Goal: Check status: Check status

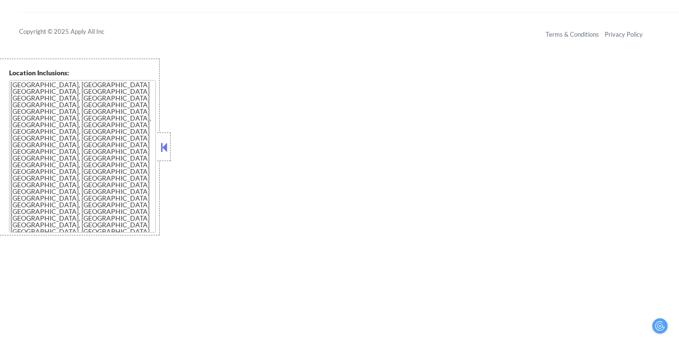
scroll to position [1039, 0]
select select ""pending""
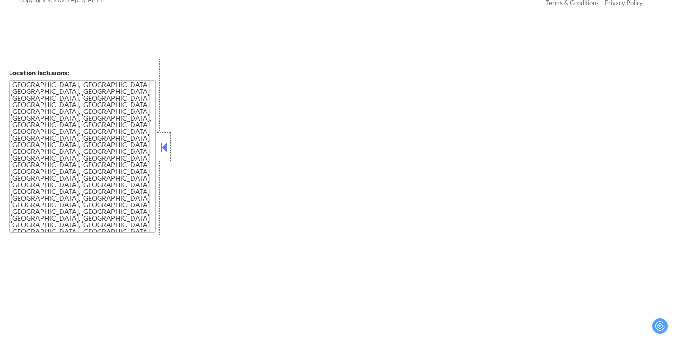
select select ""pending""
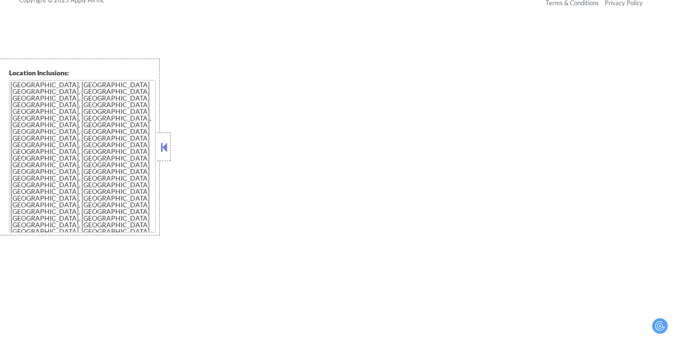
select select ""pending""
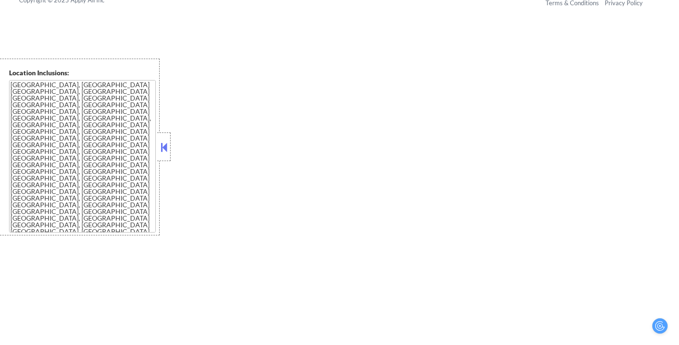
select select ""pending""
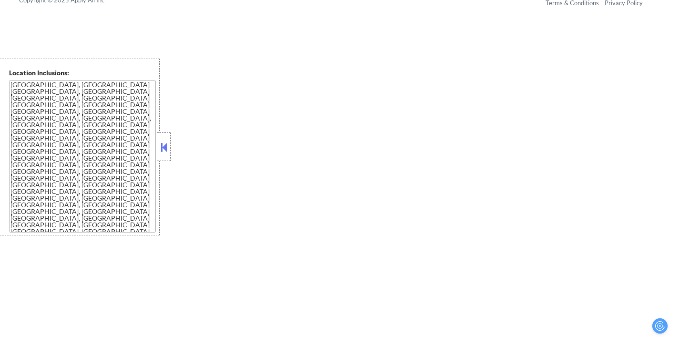
select select ""pending""
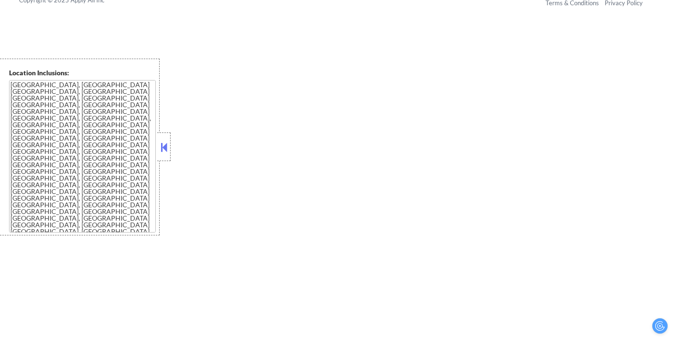
select select ""pending""
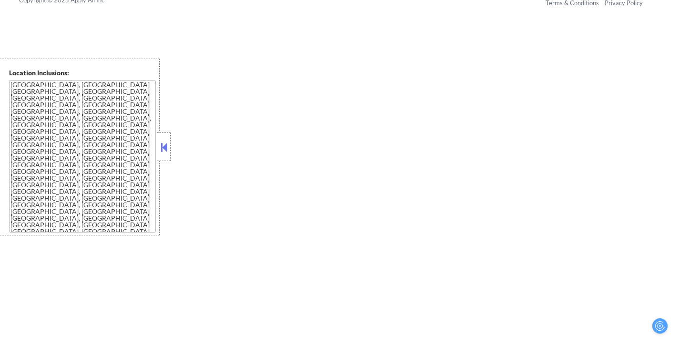
select select ""pending""
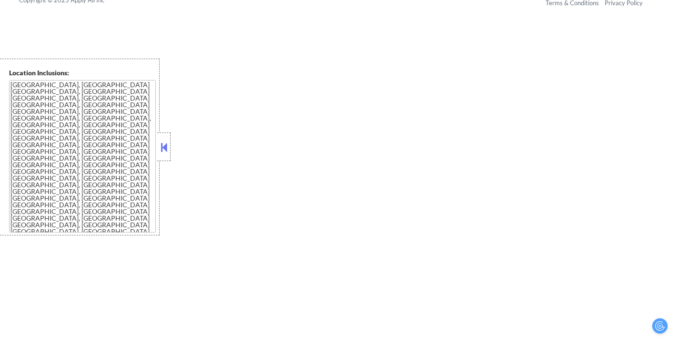
select select ""pending""
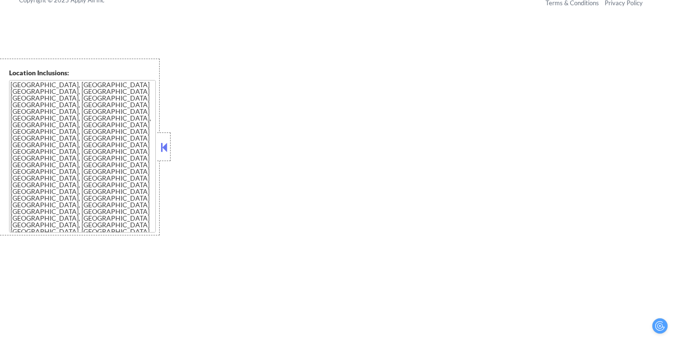
select select ""pending""
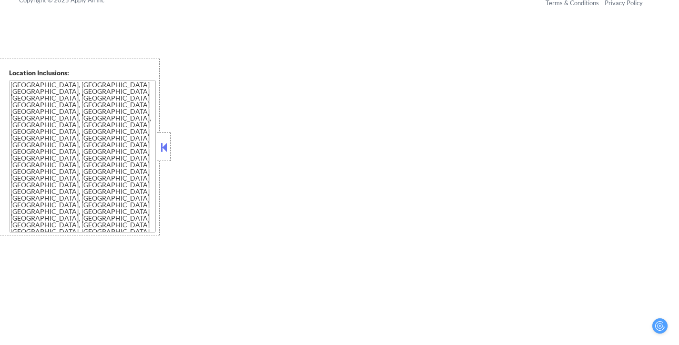
select select ""pending""
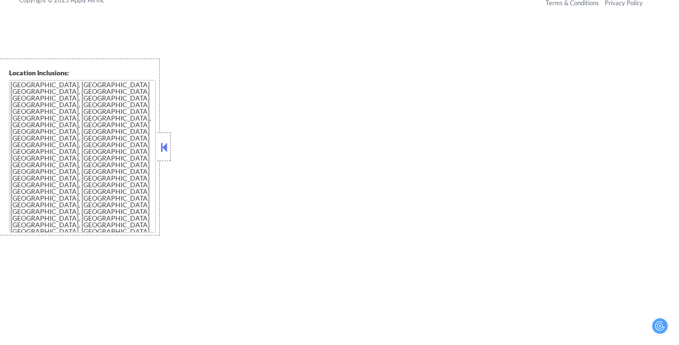
select select ""pending""
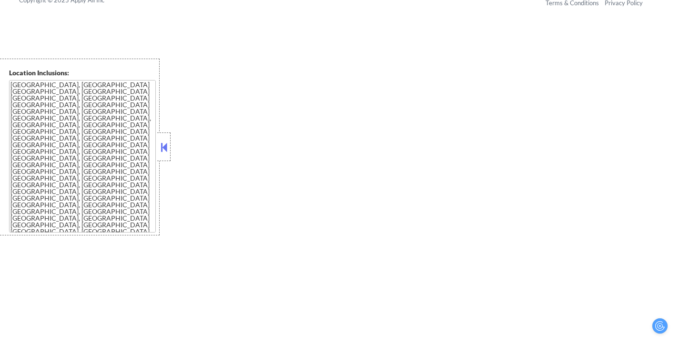
select select ""pending""
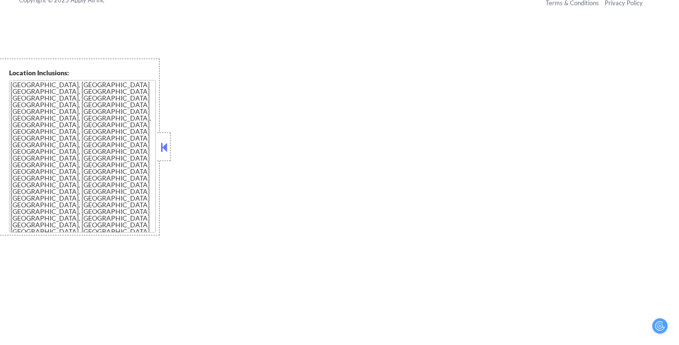
select select ""pending""
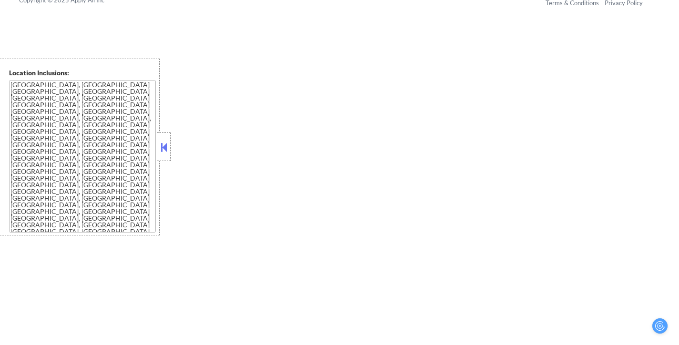
select select ""pending""
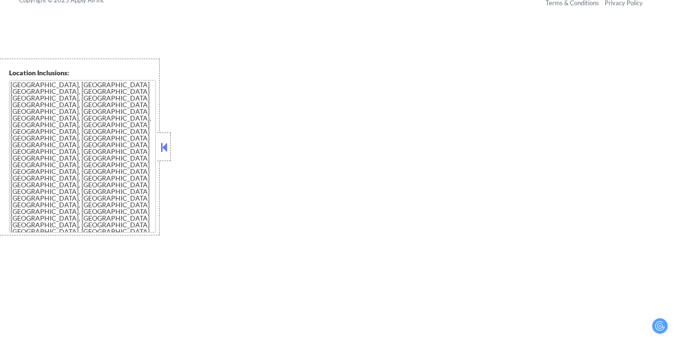
select select ""pending""
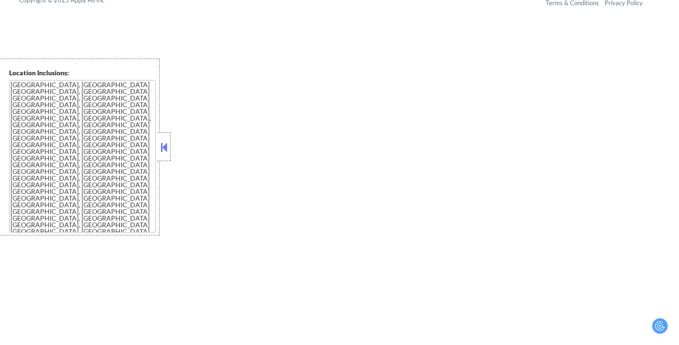
select select ""pending""
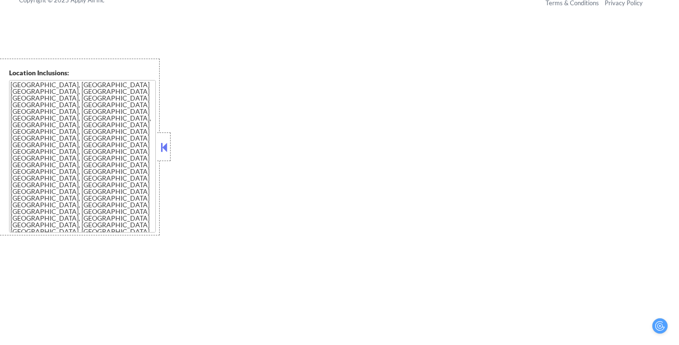
select select ""pending""
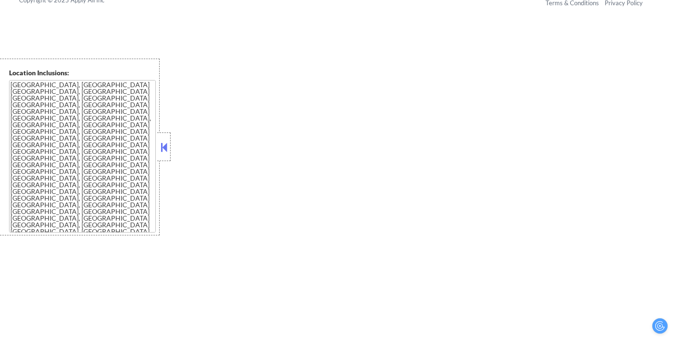
select select ""pending""
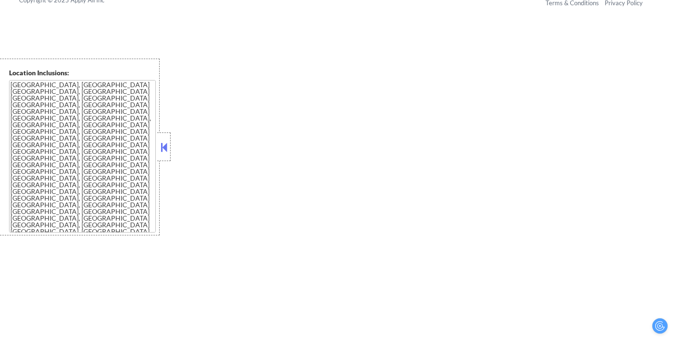
select select ""pending""
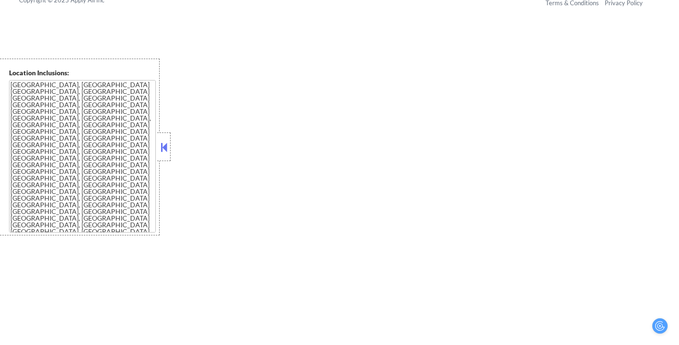
select select ""pending""
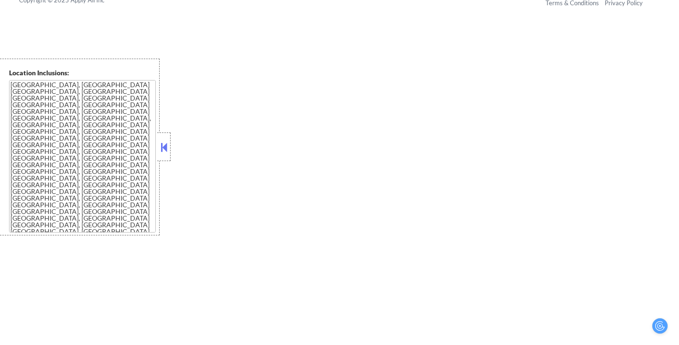
select select ""pending""
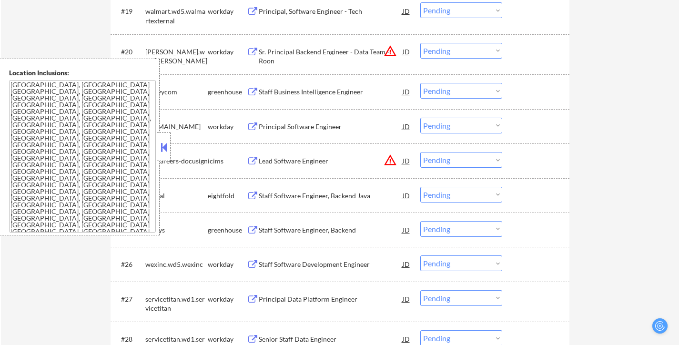
select select ""pending""
click at [167, 144] on button at bounding box center [164, 147] width 10 height 14
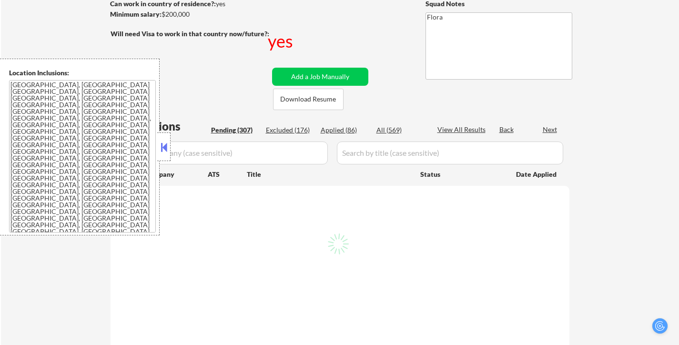
scroll to position [143, 0]
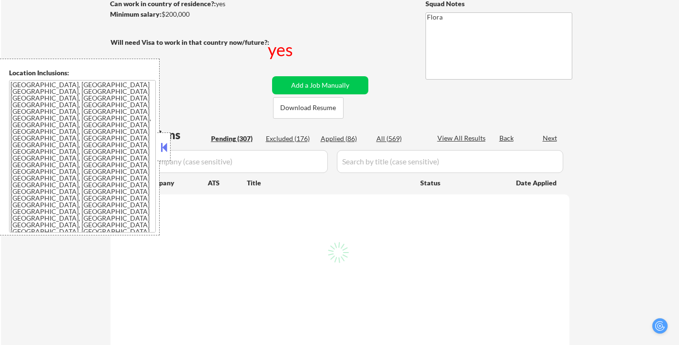
select select ""pending""
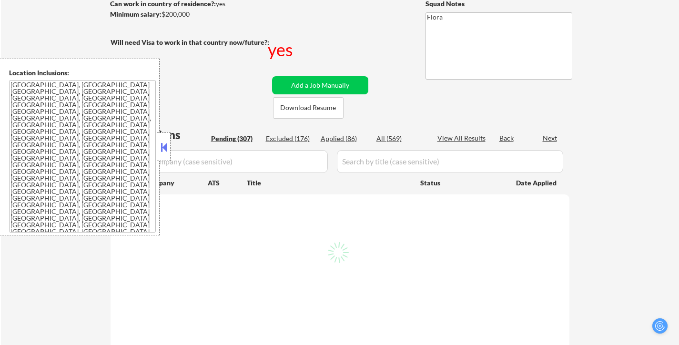
select select ""pending""
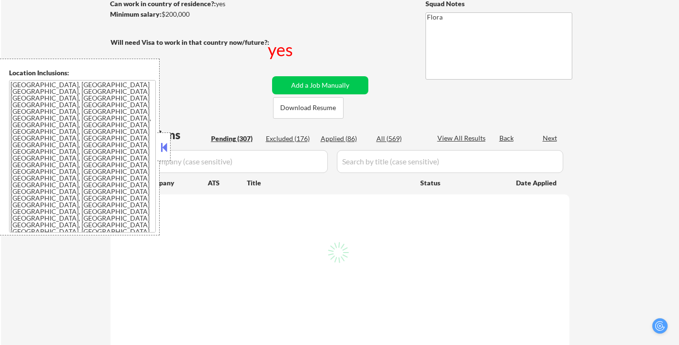
select select ""pending""
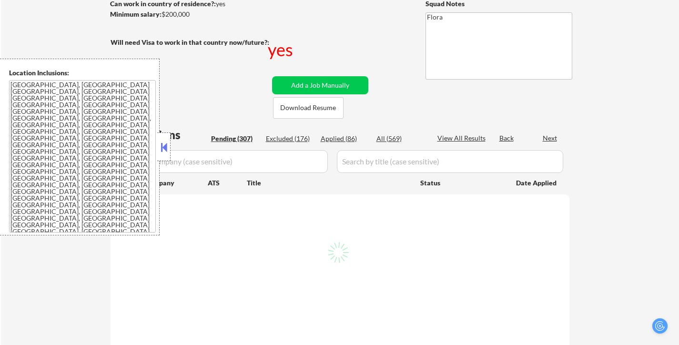
select select ""pending""
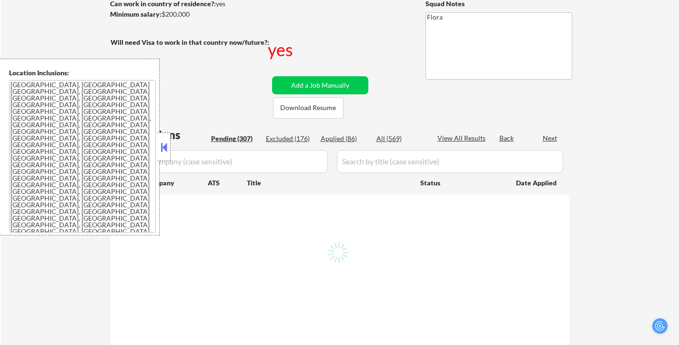
select select ""pending""
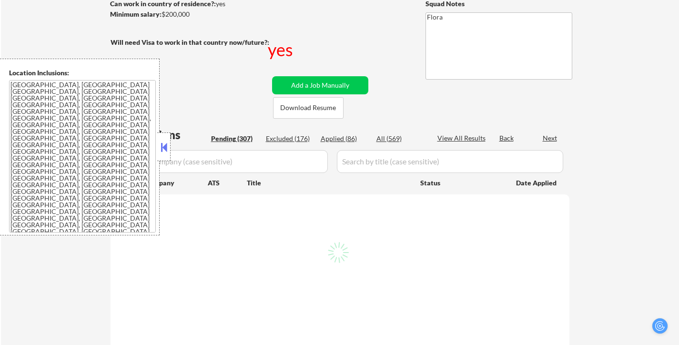
select select ""pending""
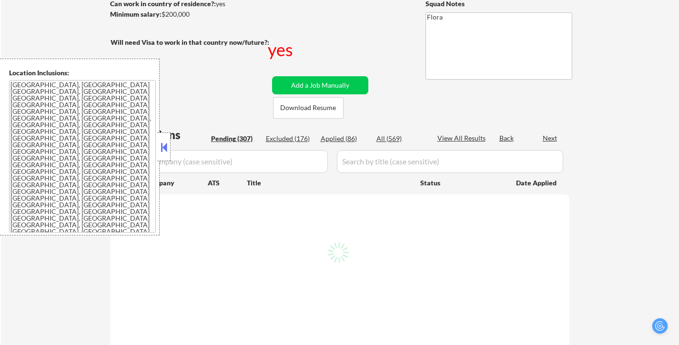
select select ""pending""
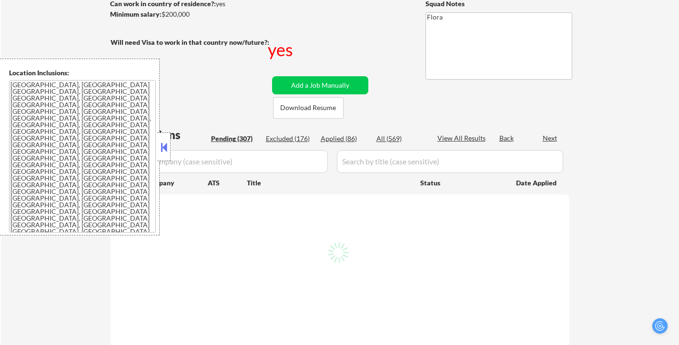
select select ""pending""
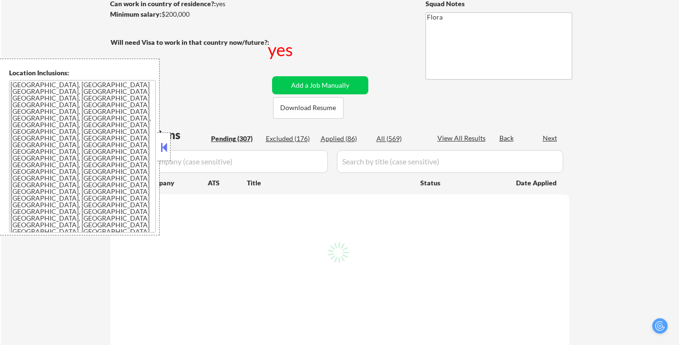
select select ""pending""
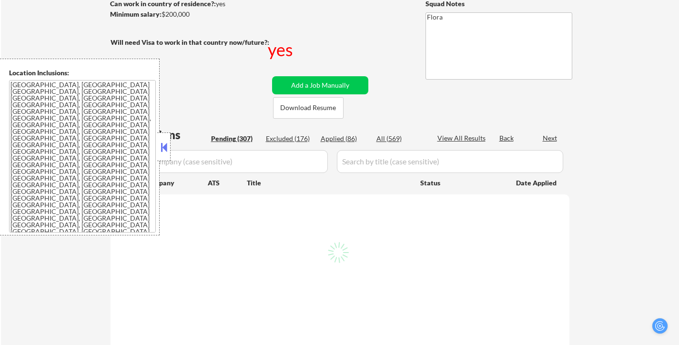
select select ""pending""
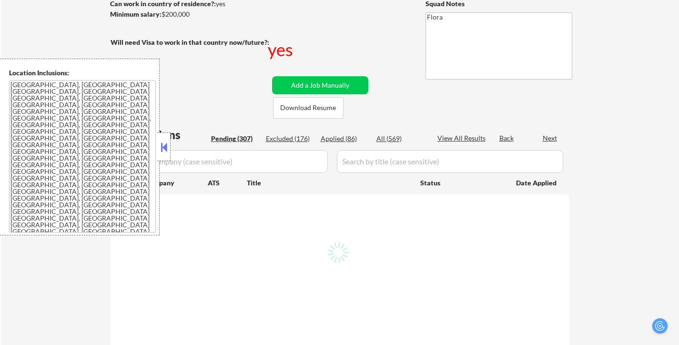
select select ""pending""
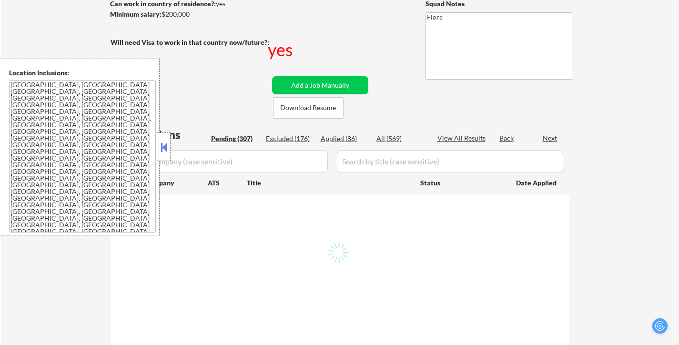
select select ""pending""
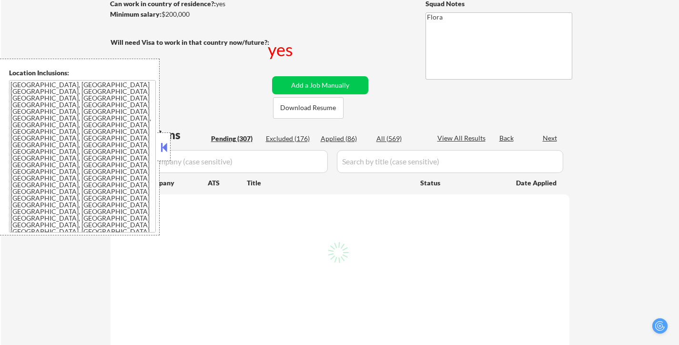
select select ""pending""
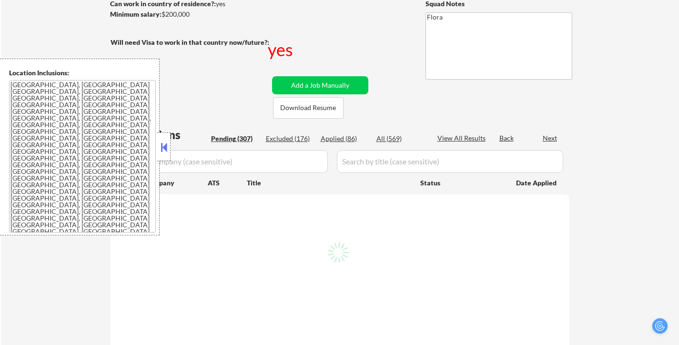
select select ""pending""
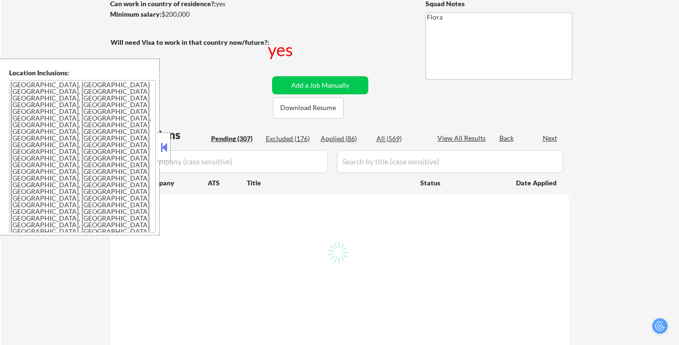
select select ""pending""
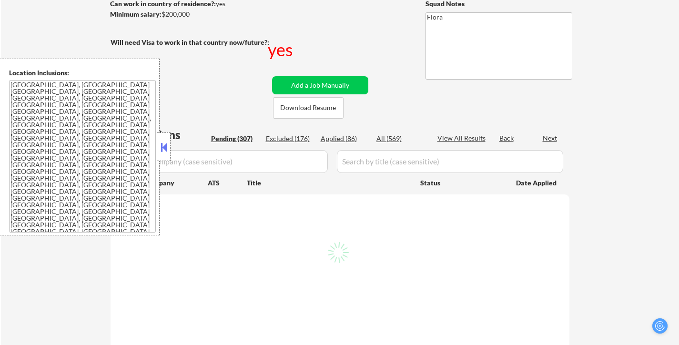
select select ""pending""
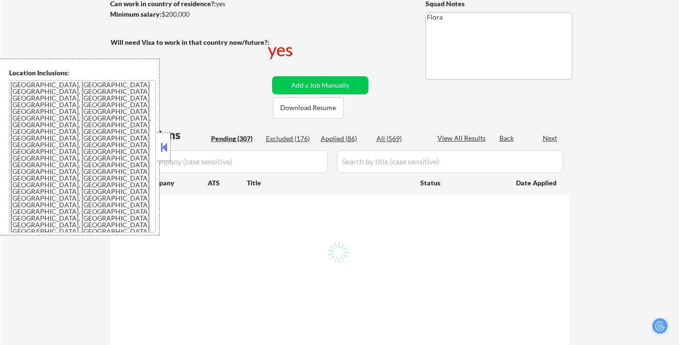
select select ""pending""
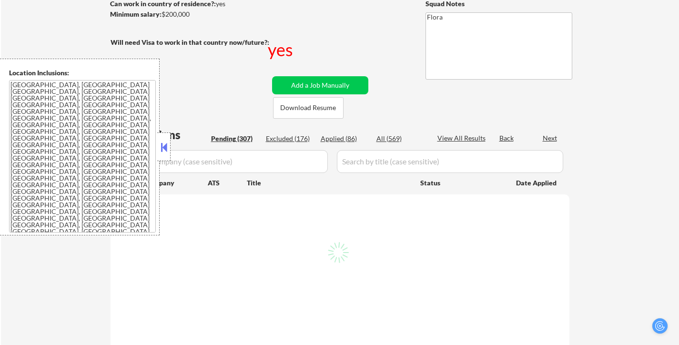
select select ""pending""
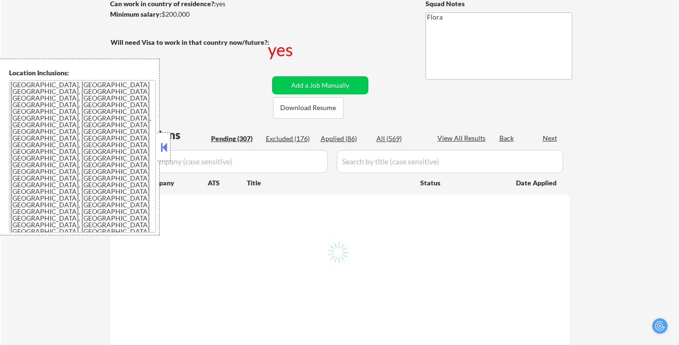
select select ""pending""
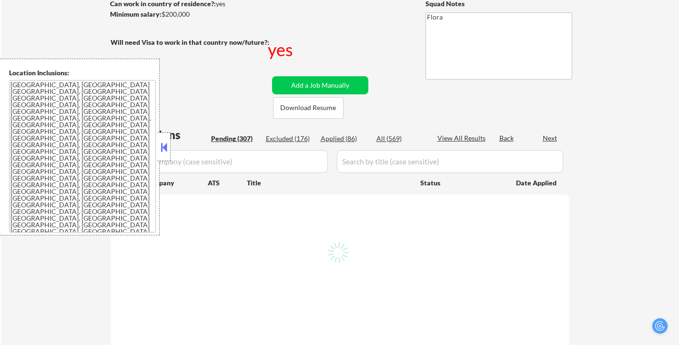
select select ""pending""
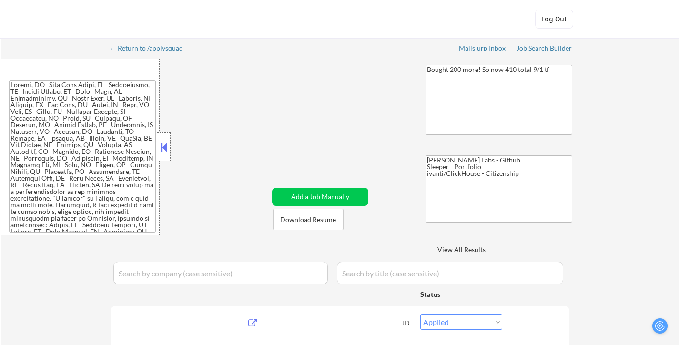
select select ""applied""
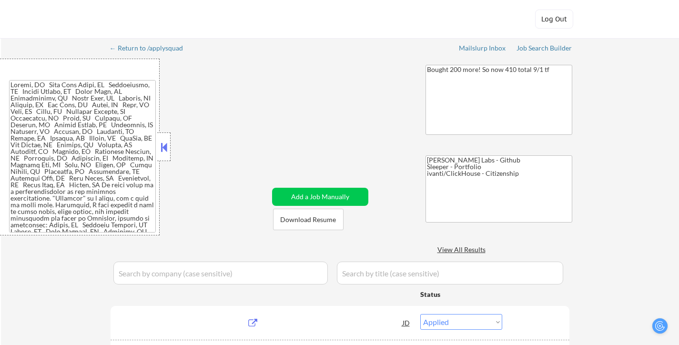
select select ""applied""
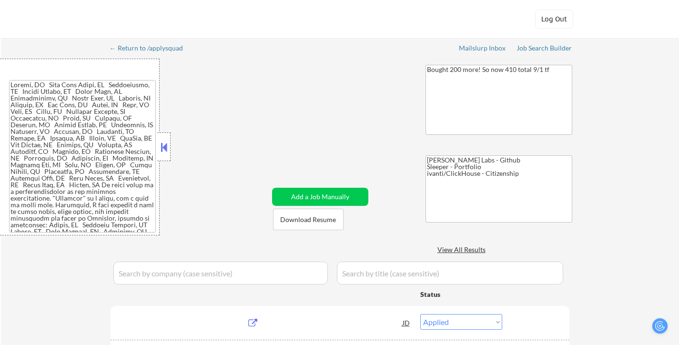
select select ""applied""
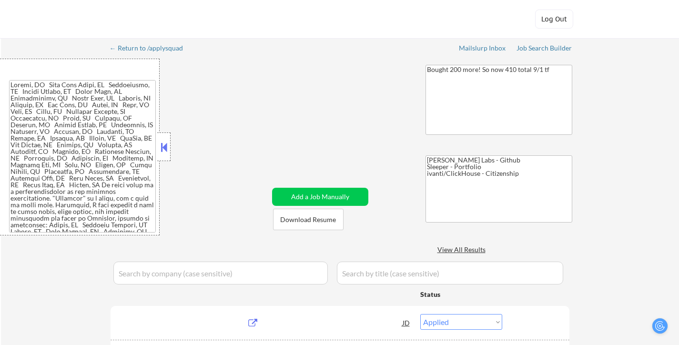
select select ""applied""
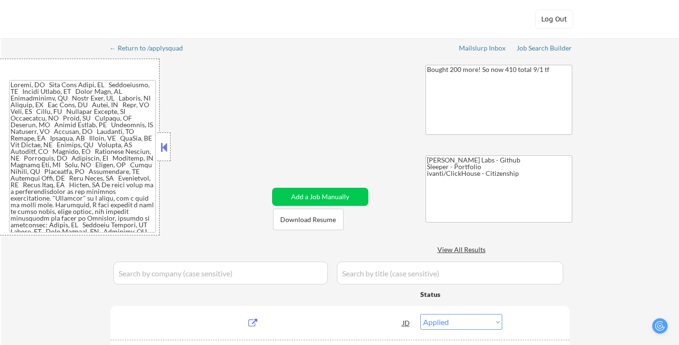
select select ""applied""
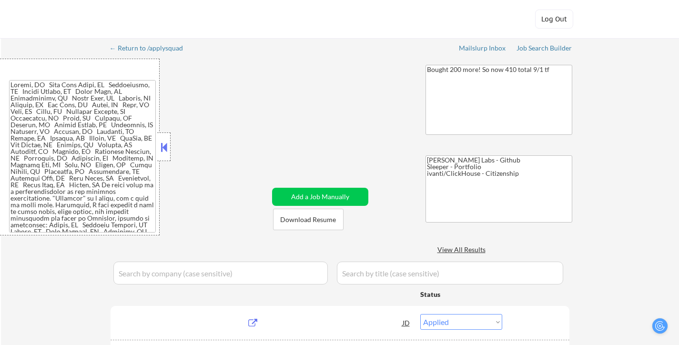
select select ""applied""
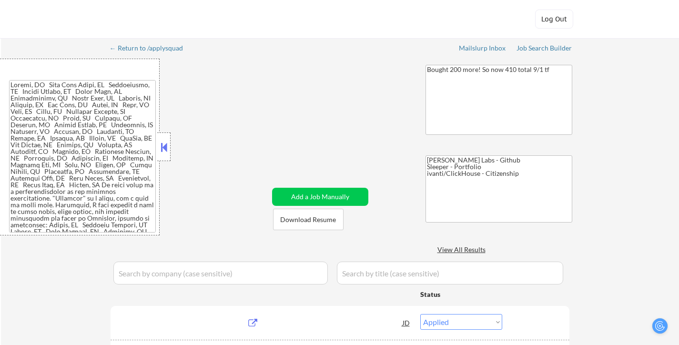
select select ""applied""
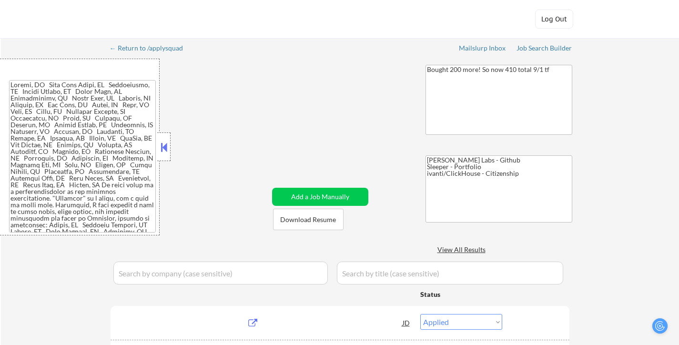
select select ""applied""
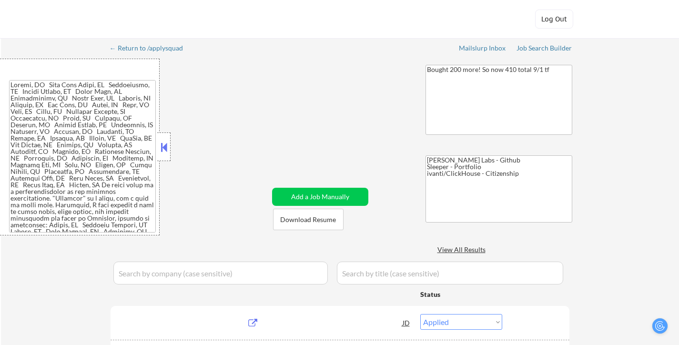
select select ""applied""
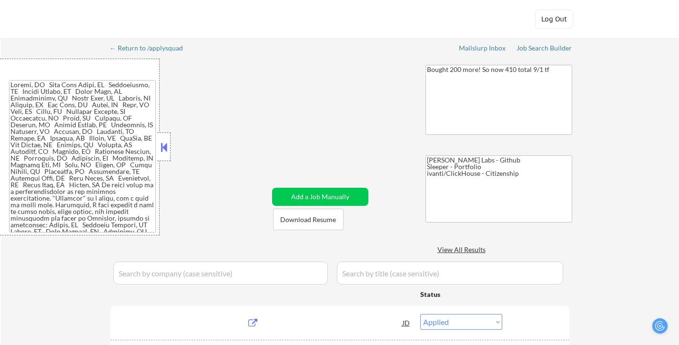
select select ""applied""
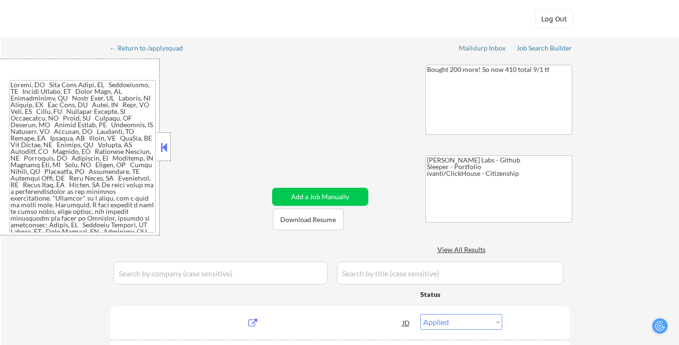
select select ""applied""
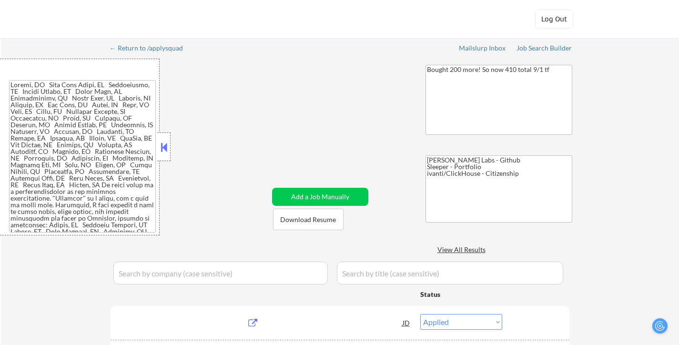
select select ""applied""
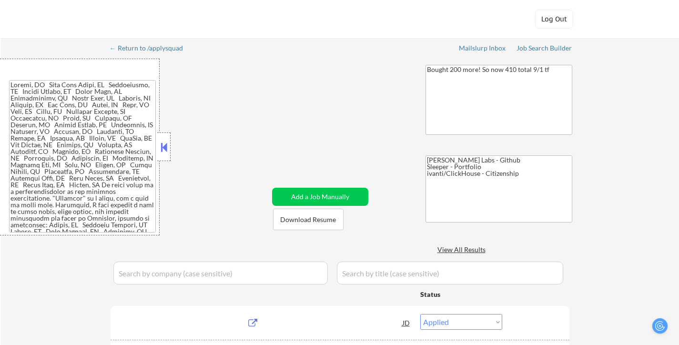
select select ""applied""
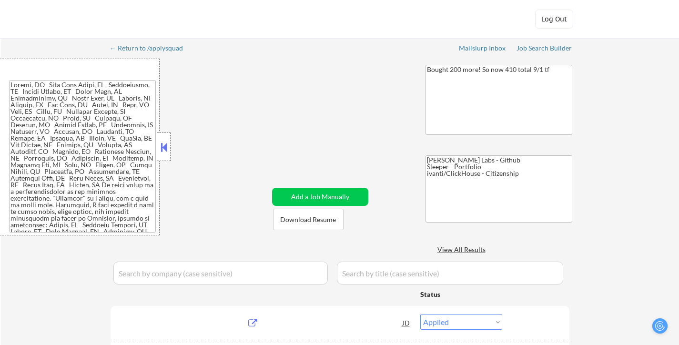
select select ""applied""
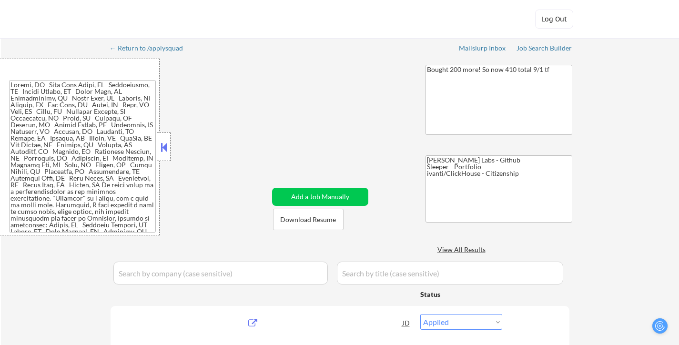
select select ""applied""
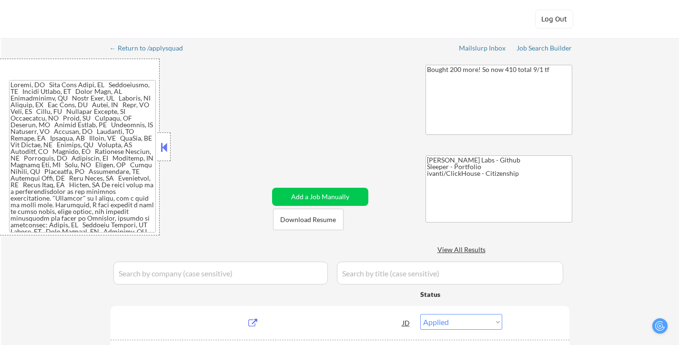
select select ""pending""
select select ""applied""
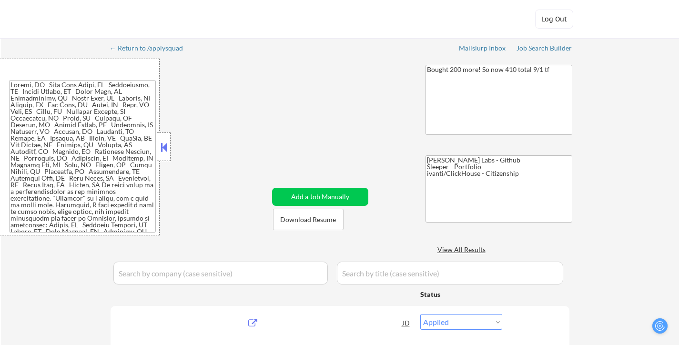
select select ""applied""
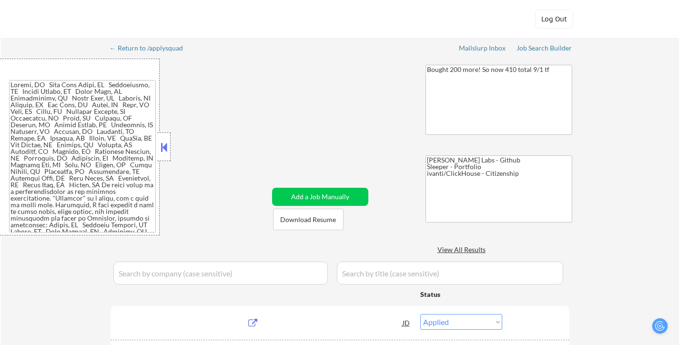
select select ""applied""
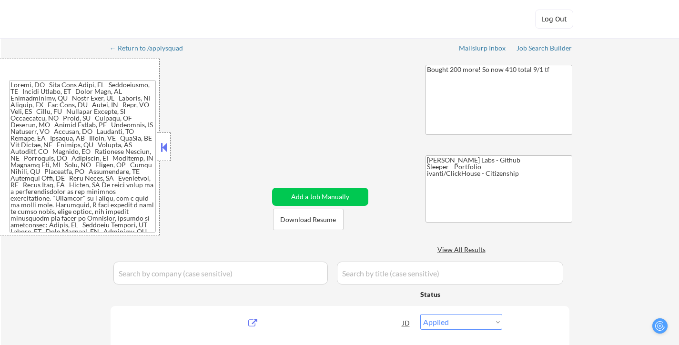
select select ""applied""
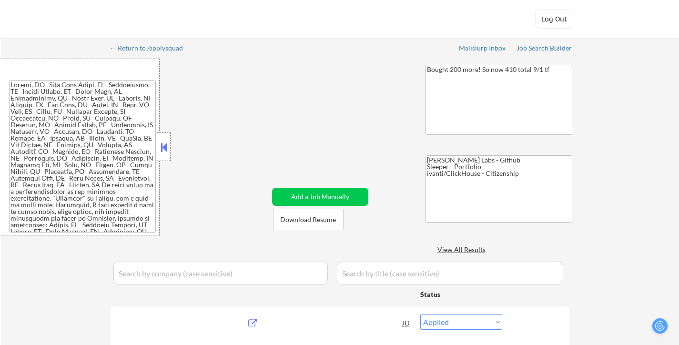
select select ""applied""
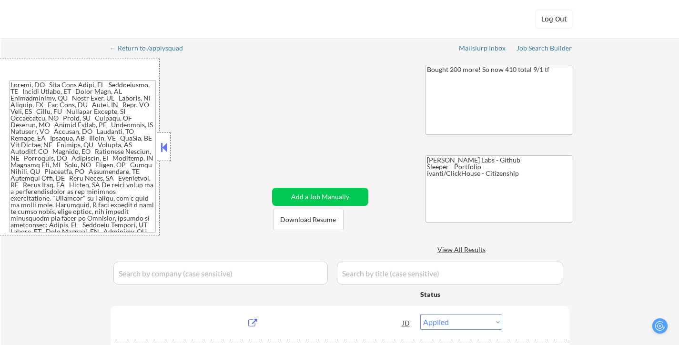
select select ""pending""
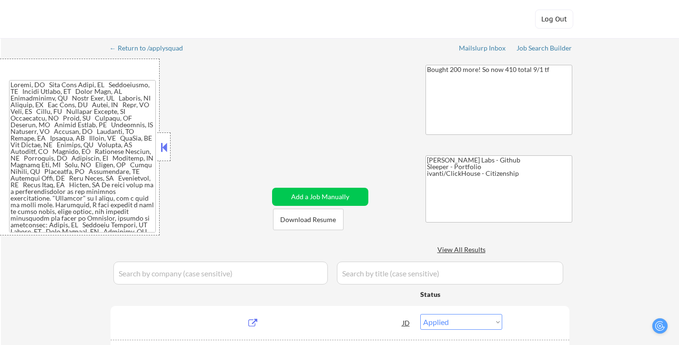
select select ""pending""
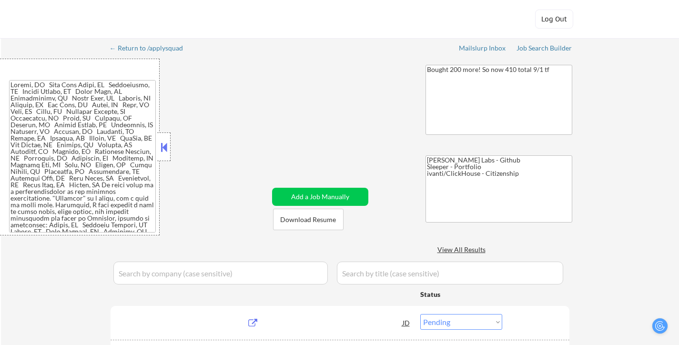
select select ""pending""
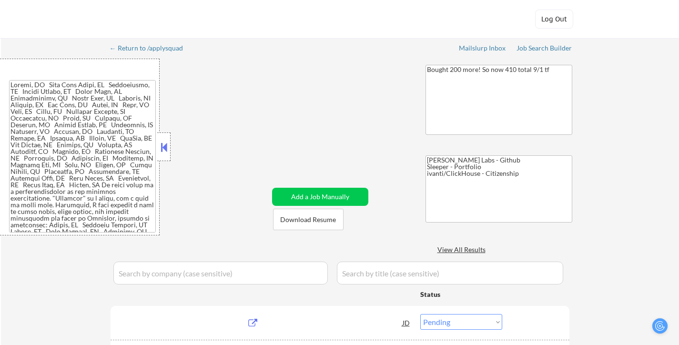
select select ""pending""
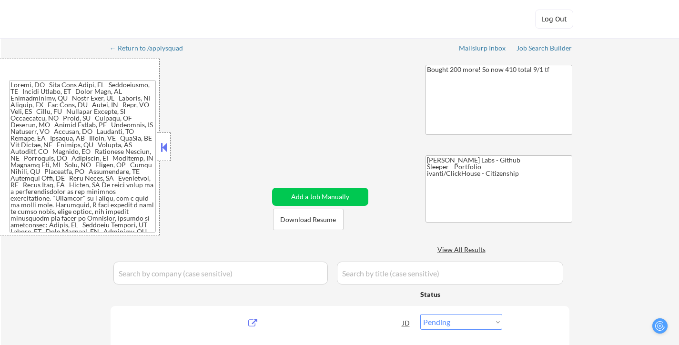
select select ""pending""
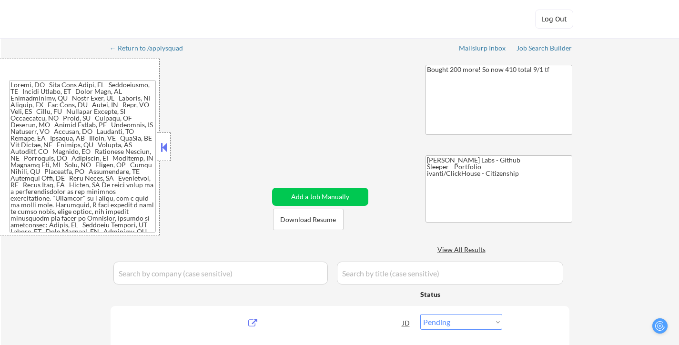
select select ""pending""
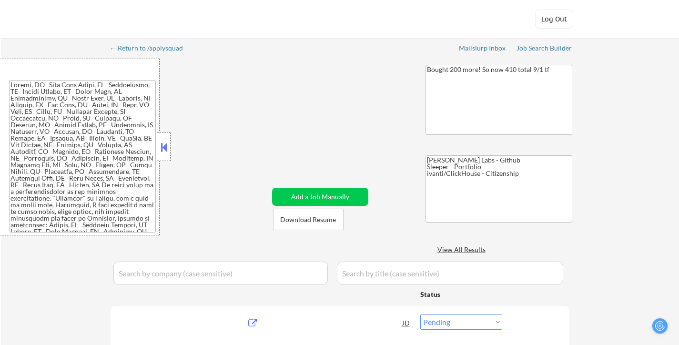
select select ""pending""
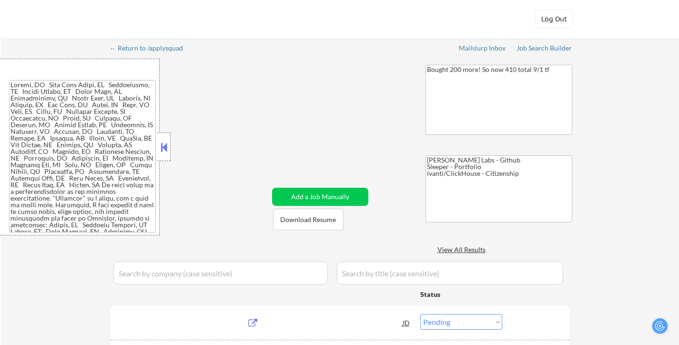
select select ""pending""
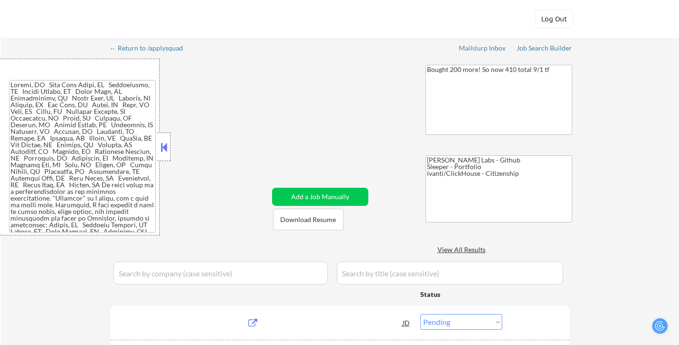
select select ""pending""
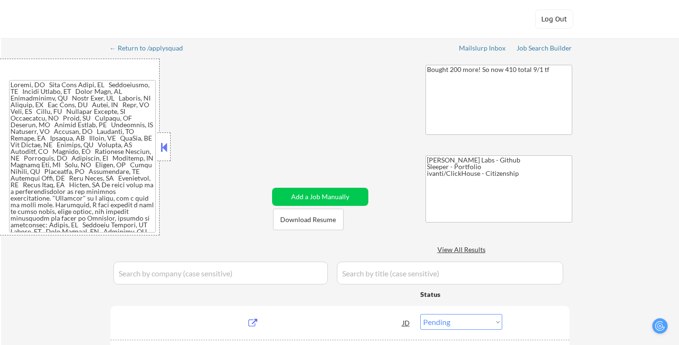
select select ""pending""
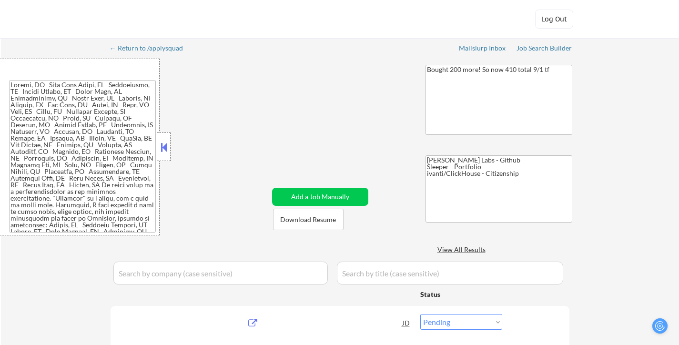
select select ""pending""
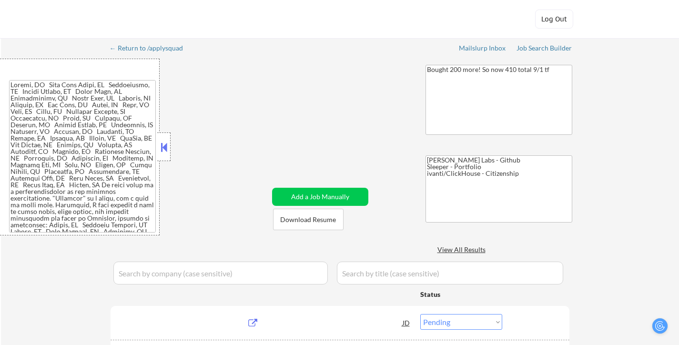
select select ""pending""
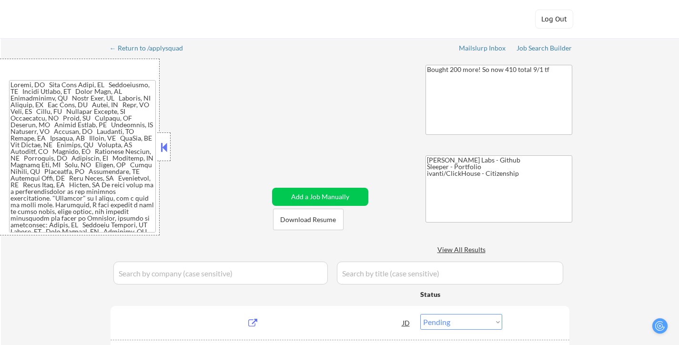
select select ""pending""
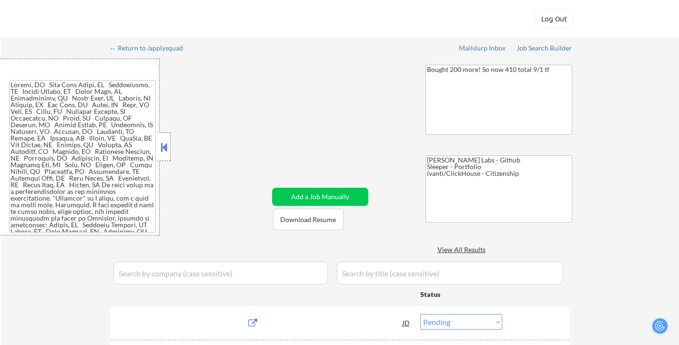
select select ""pending""
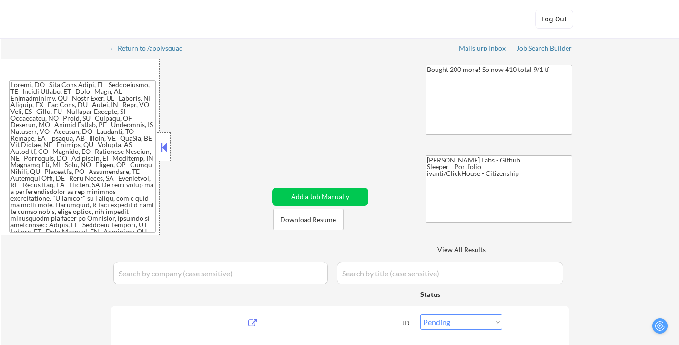
select select ""pending""
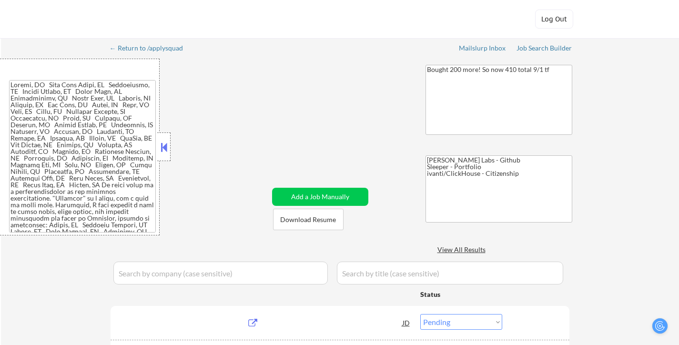
select select ""pending""
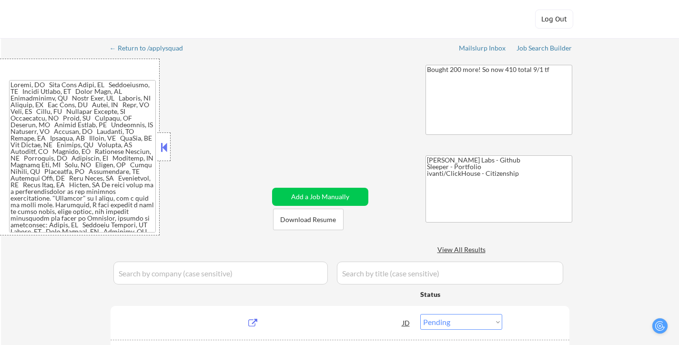
select select ""pending""
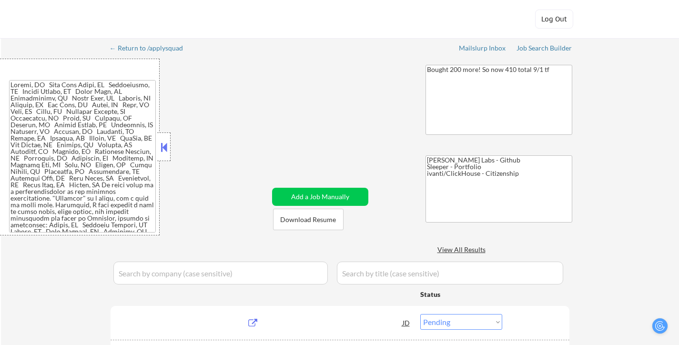
select select ""pending""
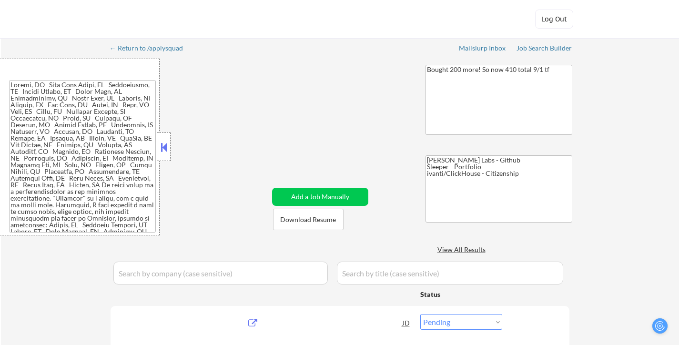
select select ""pending""
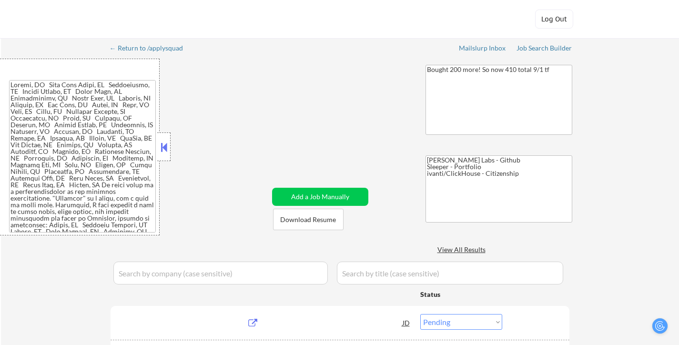
select select ""pending""
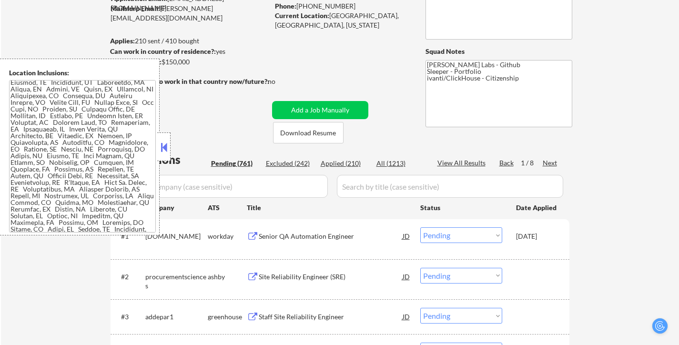
scroll to position [511, 0]
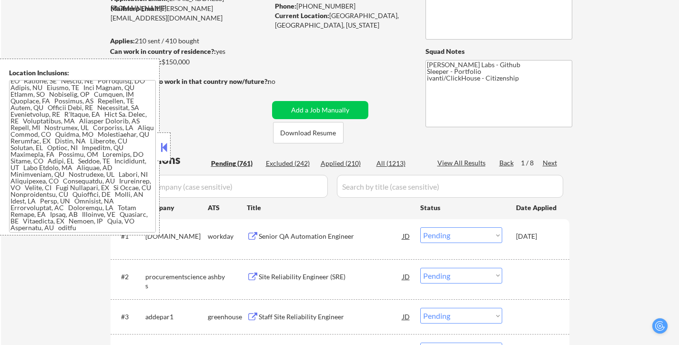
click at [163, 141] on button at bounding box center [164, 147] width 10 height 14
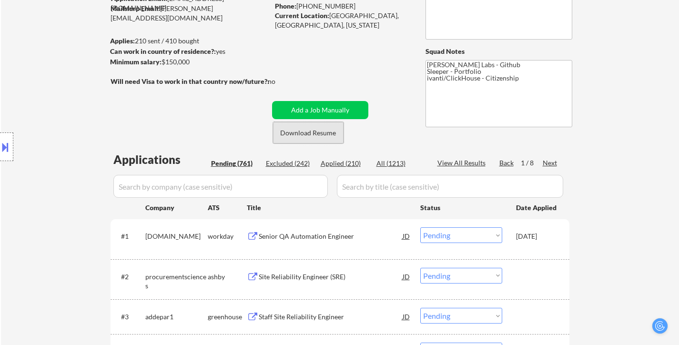
click at [318, 132] on button "Download Resume" at bounding box center [308, 132] width 71 height 21
click at [8, 149] on button at bounding box center [5, 147] width 10 height 16
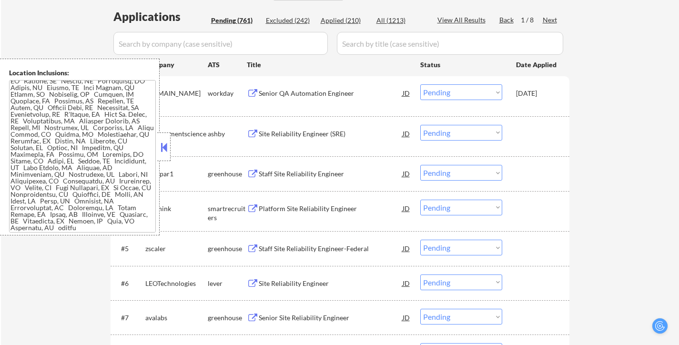
click at [164, 144] on button at bounding box center [164, 147] width 10 height 14
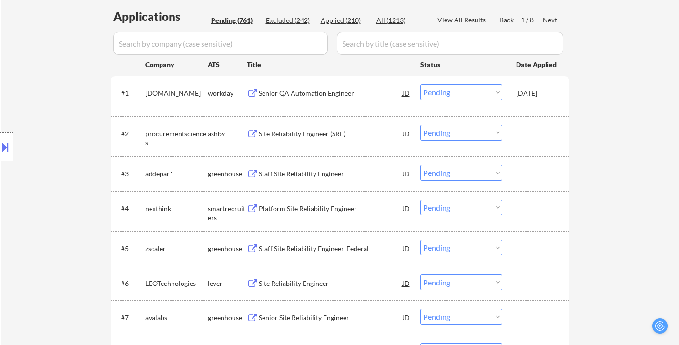
click at [10, 148] on button at bounding box center [5, 147] width 10 height 16
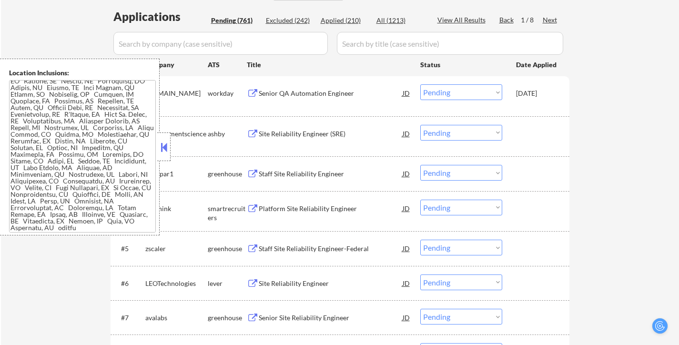
click at [93, 180] on textarea at bounding box center [82, 156] width 147 height 152
click at [164, 151] on button at bounding box center [164, 147] width 10 height 14
